Goal: Task Accomplishment & Management: Use online tool/utility

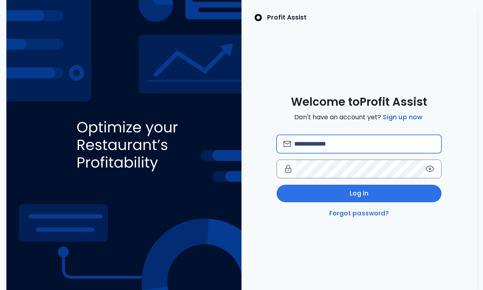
click at [405, 153] on input "email" at bounding box center [364, 144] width 141 height 18
type input "**********"
click at [432, 174] on icon at bounding box center [430, 169] width 10 height 10
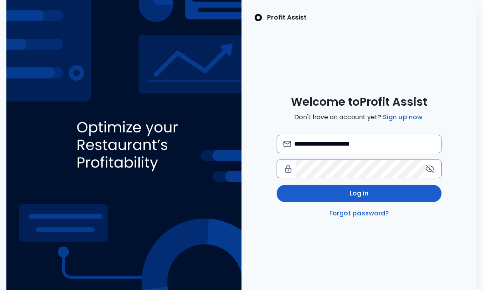
click at [410, 199] on button "Log in" at bounding box center [359, 194] width 165 height 18
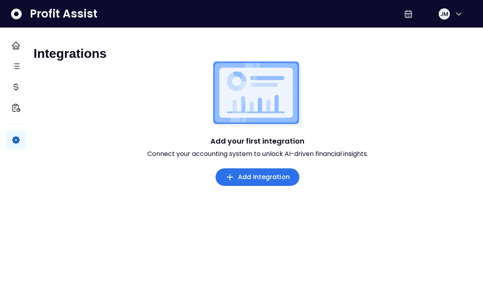
click at [263, 181] on span "Add Integration" at bounding box center [264, 177] width 52 height 10
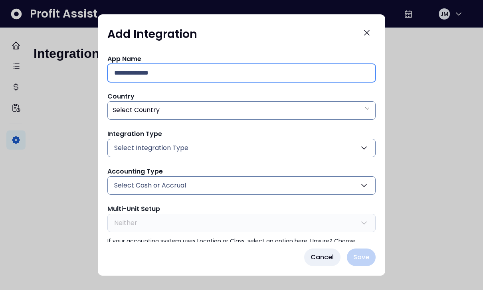
click at [278, 65] on input "text" at bounding box center [241, 73] width 255 height 18
type input "**********"
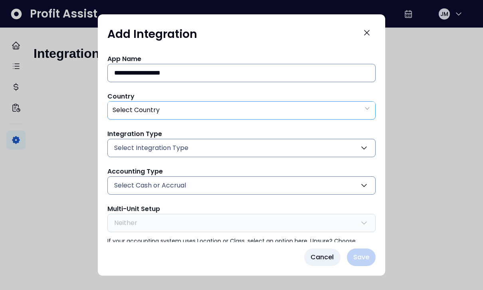
click at [220, 102] on div "Select Country" at bounding box center [242, 110] width 268 height 16
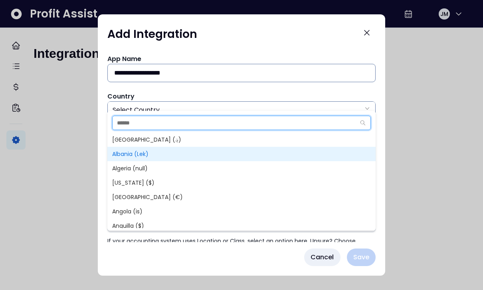
type input "*"
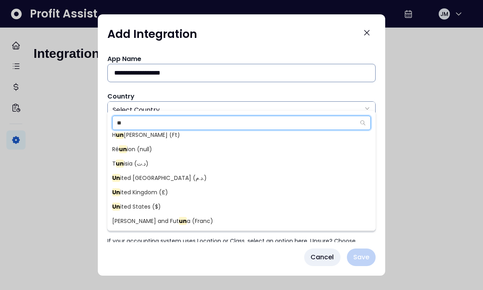
scroll to position [34, 0]
type input "**"
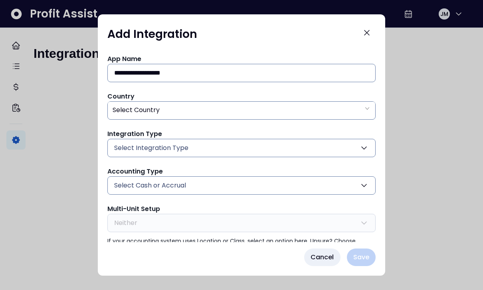
drag, startPoint x: 195, startPoint y: 159, endPoint x: 161, endPoint y: 207, distance: 58.8
click at [176, 109] on div "Select Country" at bounding box center [242, 110] width 268 height 16
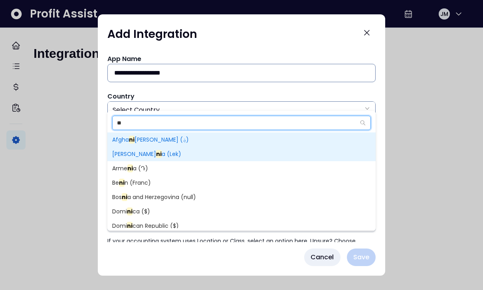
type input "*"
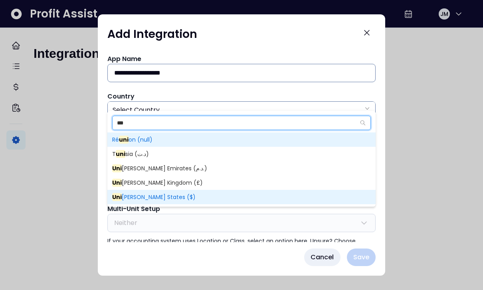
type input "***"
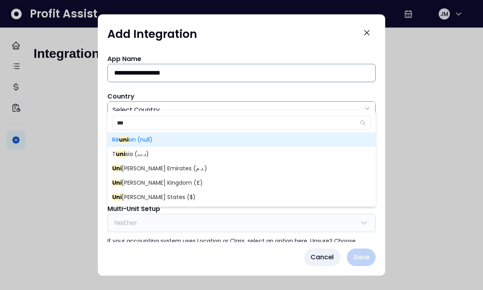
click at [147, 199] on span "Uni ted States ($)" at bounding box center [153, 197] width 83 height 8
type input "**"
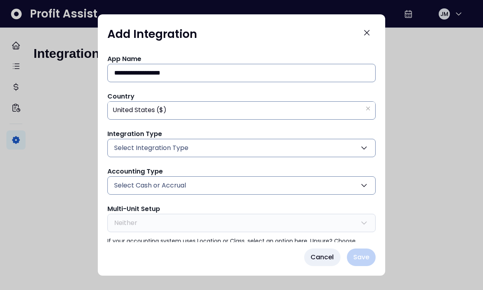
click at [168, 143] on span "Select Integration Type" at bounding box center [151, 148] width 74 height 10
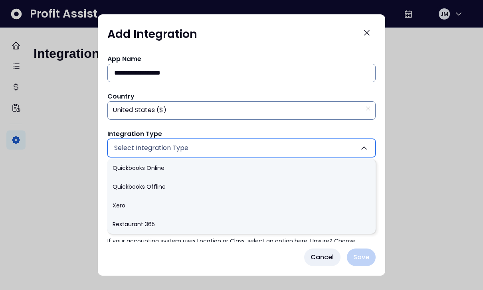
click at [162, 161] on li "Quickbooks Online" at bounding box center [241, 168] width 268 height 19
type input "******"
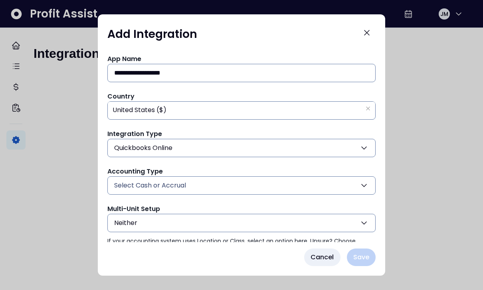
click at [153, 190] on div "**********" at bounding box center [241, 154] width 268 height 200
click at [154, 181] on span "Select Cash or Accrual" at bounding box center [150, 186] width 72 height 10
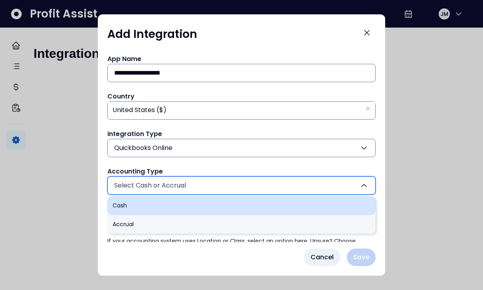
click at [146, 202] on li "Cash" at bounding box center [241, 205] width 268 height 19
type input "****"
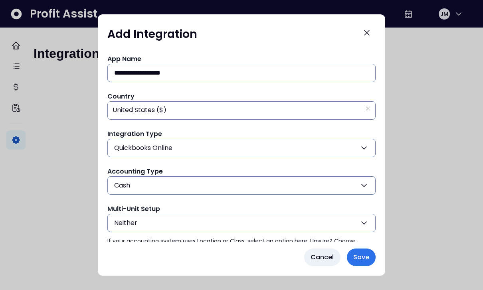
click at [147, 217] on button "Neither" at bounding box center [241, 223] width 268 height 18
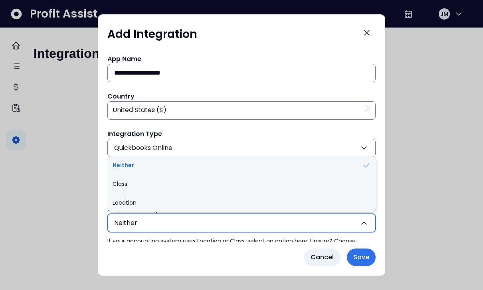
click at [226, 156] on li "Neither" at bounding box center [241, 165] width 268 height 19
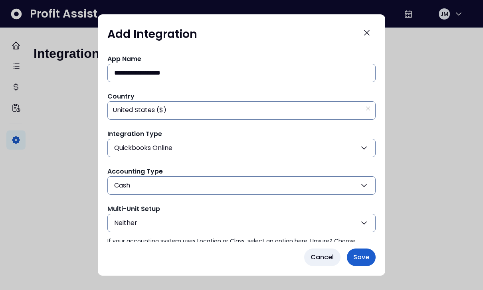
click at [366, 262] on span "Save" at bounding box center [361, 258] width 16 height 10
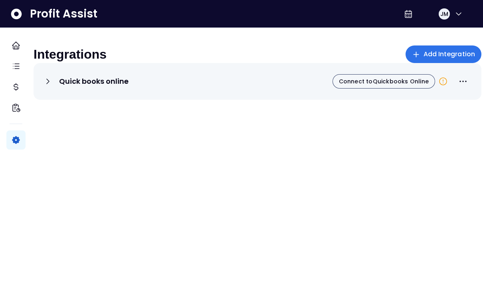
scroll to position [15, 0]
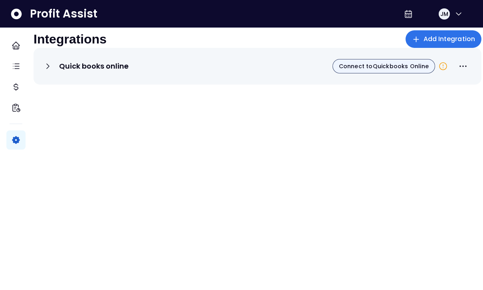
click at [396, 70] on span "Connect to Quickbooks Online" at bounding box center [384, 66] width 90 height 8
click at [402, 70] on span "Connect to Quickbooks Online" at bounding box center [384, 66] width 90 height 8
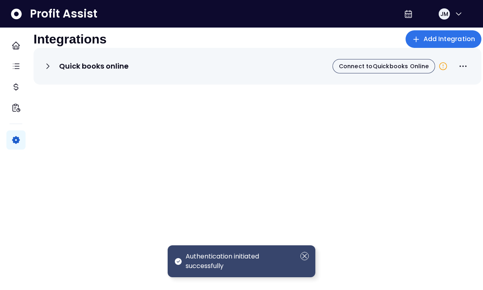
click at [308, 257] on icon "Dismiss" at bounding box center [304, 256] width 9 height 9
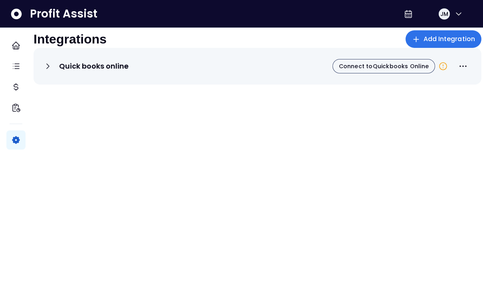
scroll to position [0, 0]
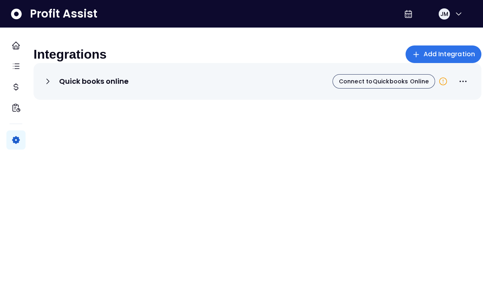
drag, startPoint x: 369, startPoint y: 3, endPoint x: 0, endPoint y: 0, distance: 369.8
click at [0, 0] on html "Dashboard Tasks Cost Financial Insights Settings Profit Assist JM Integrations …" at bounding box center [241, 161] width 483 height 323
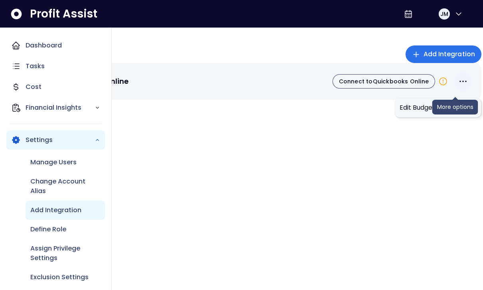
click at [458, 86] on icon "More options" at bounding box center [463, 82] width 10 height 10
click at [402, 85] on span "Connect to Quickbooks Online" at bounding box center [384, 81] width 90 height 8
click at [132, 149] on div "Quick books online Connect to Quickbooks Online" at bounding box center [258, 192] width 448 height 259
click at [163, 153] on div "Quick books online Connect to Quickbooks Online" at bounding box center [258, 192] width 448 height 259
click at [169, 162] on div "Quick books online Connect to Quickbooks Online" at bounding box center [258, 192] width 448 height 259
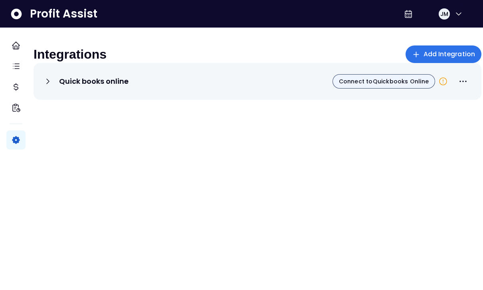
click at [400, 85] on span "Connect to Quickbooks Online" at bounding box center [384, 81] width 90 height 8
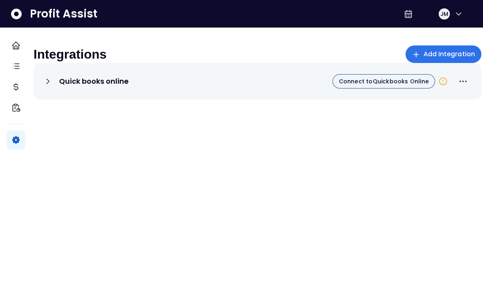
click at [389, 85] on span "Connect to Quickbooks Online" at bounding box center [384, 81] width 90 height 8
click at [243, 90] on div "Quick books online Connect to Quickbooks Online" at bounding box center [257, 82] width 429 height 18
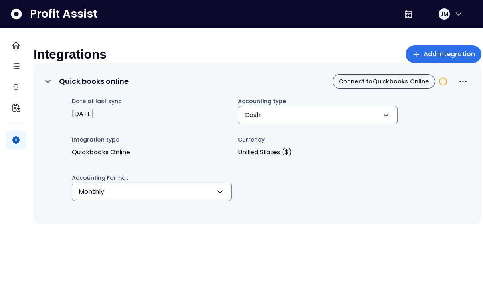
click at [91, 90] on div "Quick books online Connect to Quickbooks Online" at bounding box center [257, 82] width 429 height 18
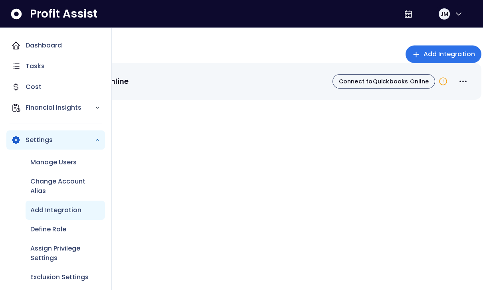
click at [204, 155] on div "Quick books online Connect to Quickbooks Online" at bounding box center [258, 192] width 448 height 259
click at [354, 85] on span "Connect to Quickbooks Online" at bounding box center [384, 81] width 90 height 8
